Goal: Information Seeking & Learning: Learn about a topic

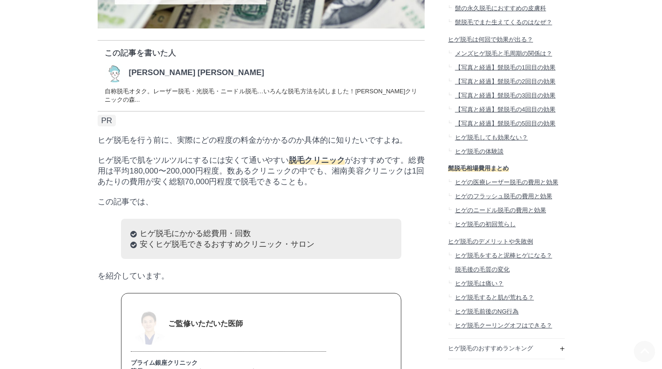
scroll to position [235, 0]
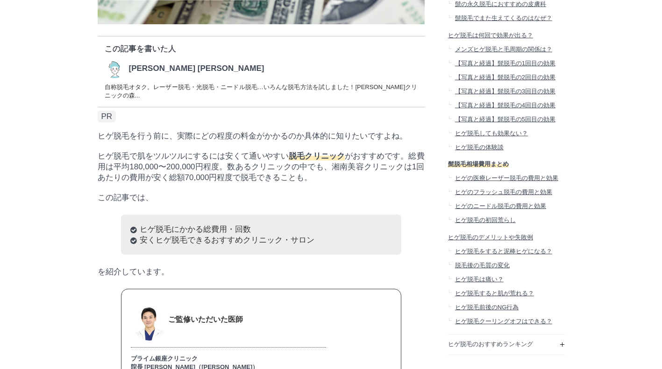
click at [146, 175] on p "ヒゲ脱毛で肌をツルツルにするには安くて通いやすい 脱毛クリニック がおすすめです。総費用は平均180,000〜200,000円程度。数あるクリニックの中でも、…" at bounding box center [261, 167] width 327 height 32
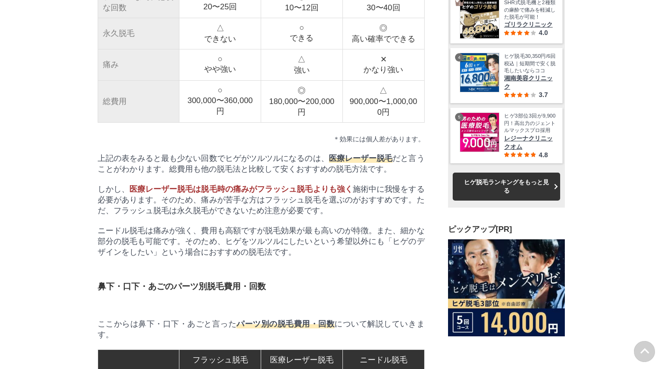
scroll to position [1288, 0]
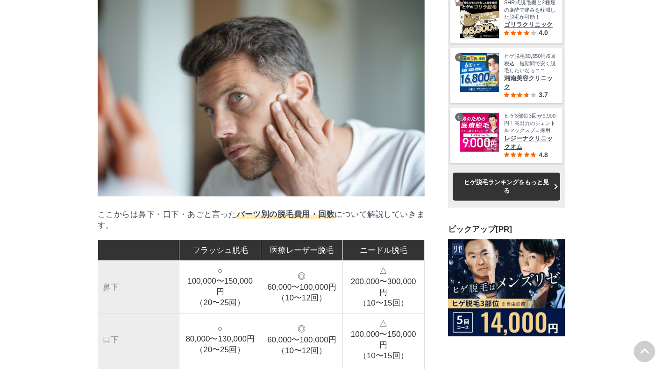
scroll to position [1610, 0]
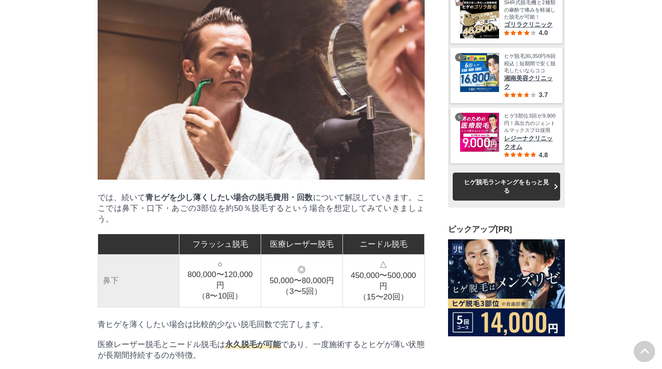
scroll to position [2228, 0]
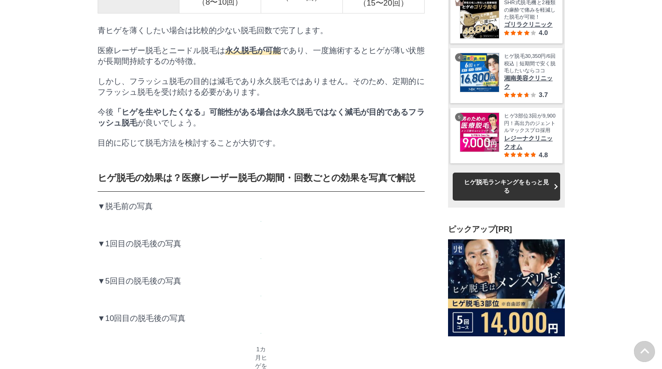
scroll to position [2522, 0]
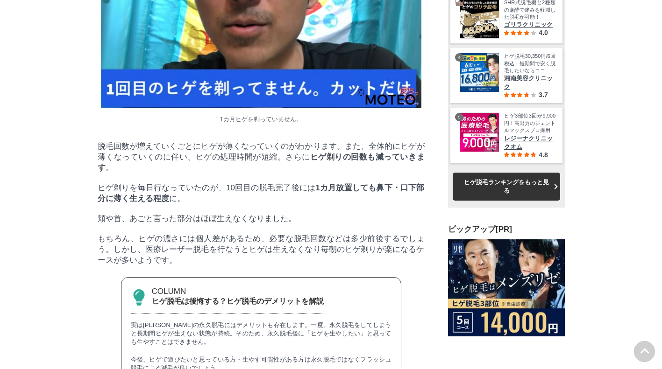
scroll to position [3458, 0]
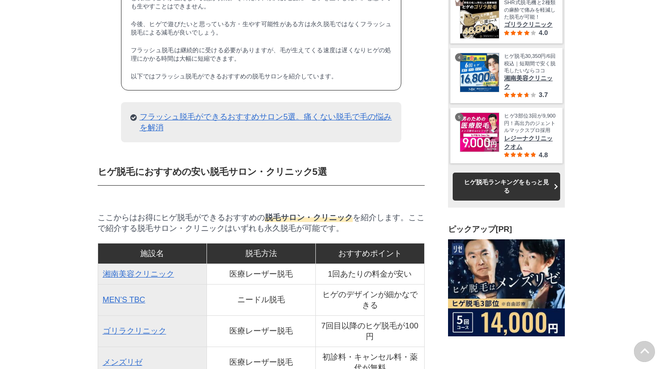
scroll to position [3793, 0]
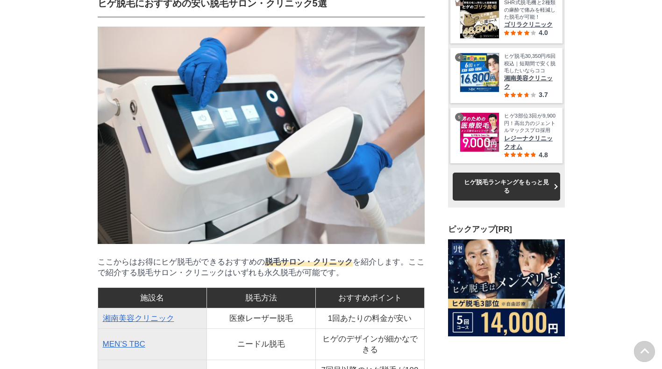
scroll to position [0, 0]
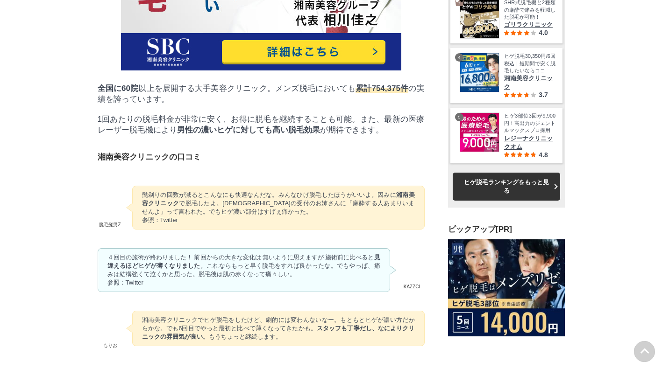
scroll to position [4597, 0]
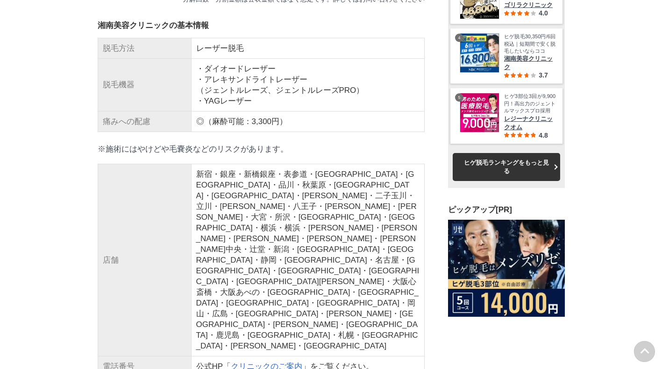
scroll to position [5117, 0]
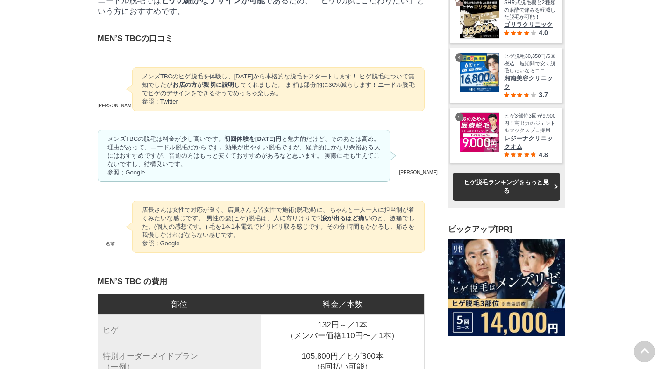
scroll to position [12954, 467]
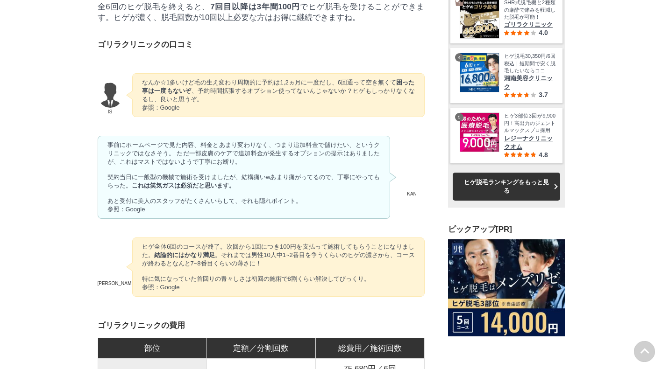
scroll to position [7187, 0]
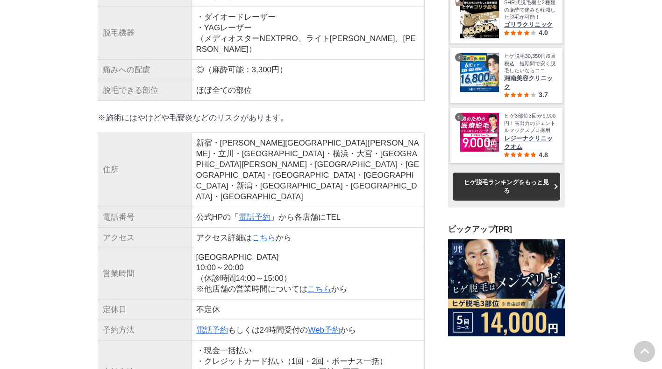
scroll to position [8751, 0]
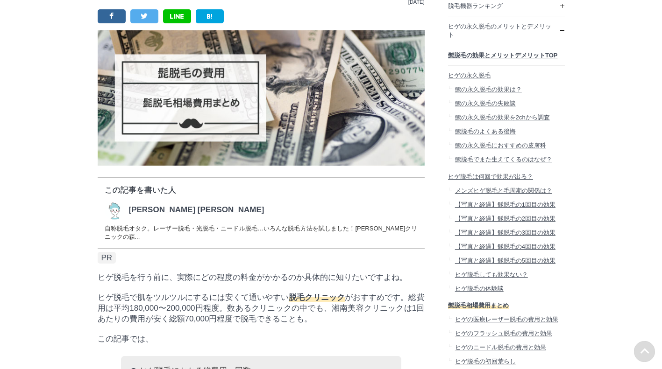
scroll to position [0, 0]
